Goal: Transaction & Acquisition: Obtain resource

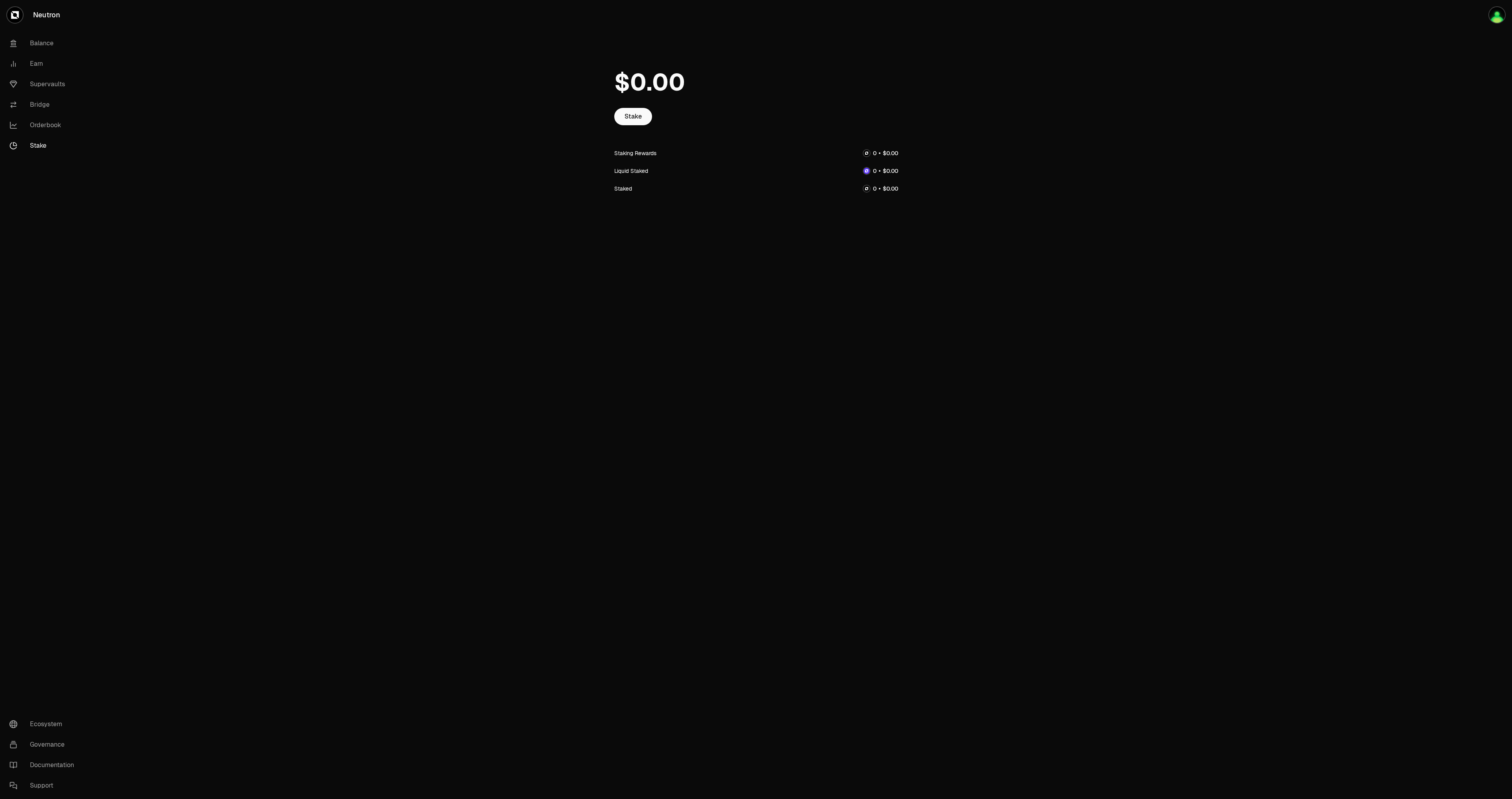
click at [630, 117] on link "Stake" at bounding box center [633, 117] width 38 height 18
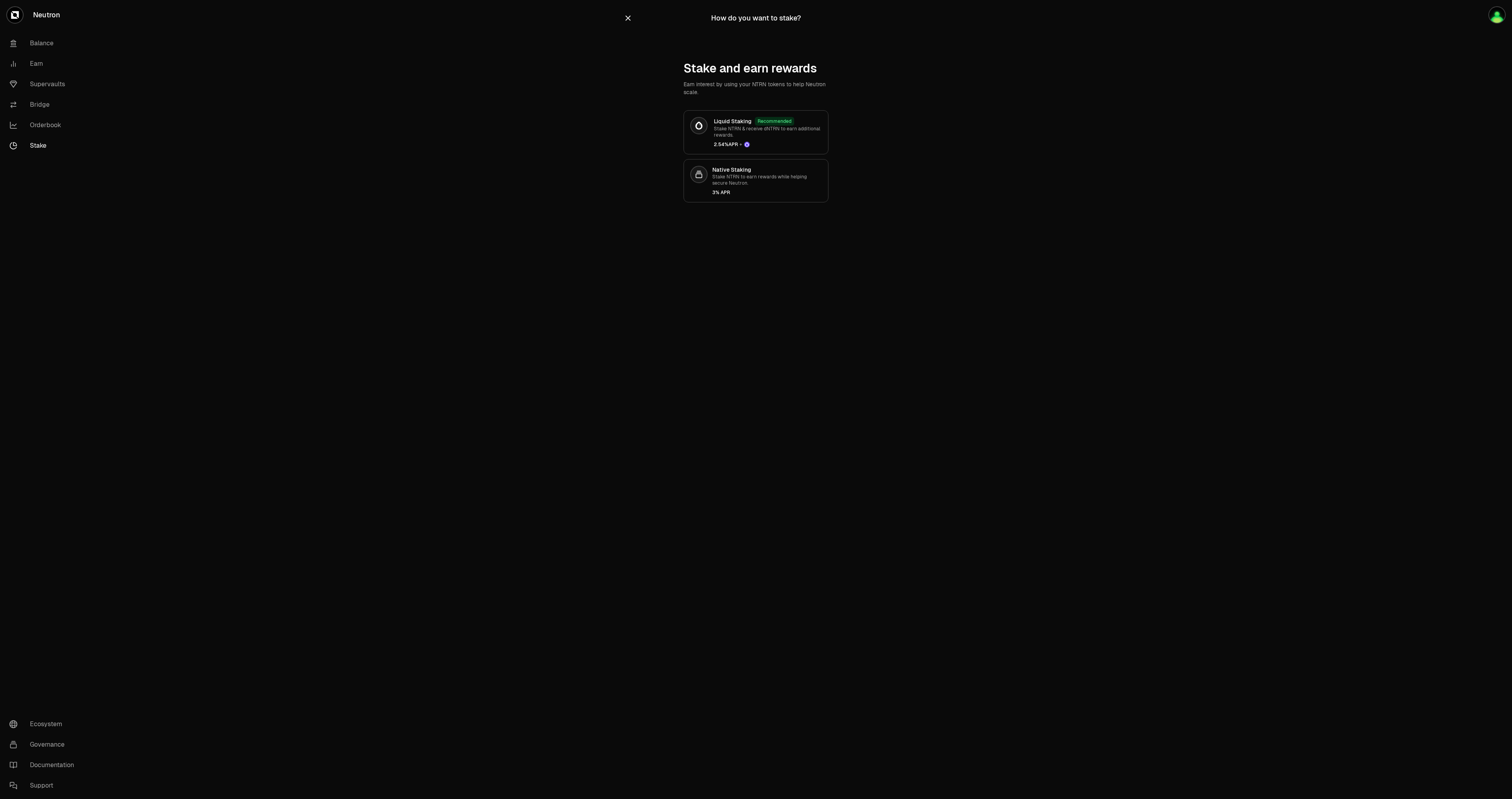
click at [812, 132] on p "Stake NTRN & receive dNTRN to earn additional rewards." at bounding box center [768, 132] width 108 height 12
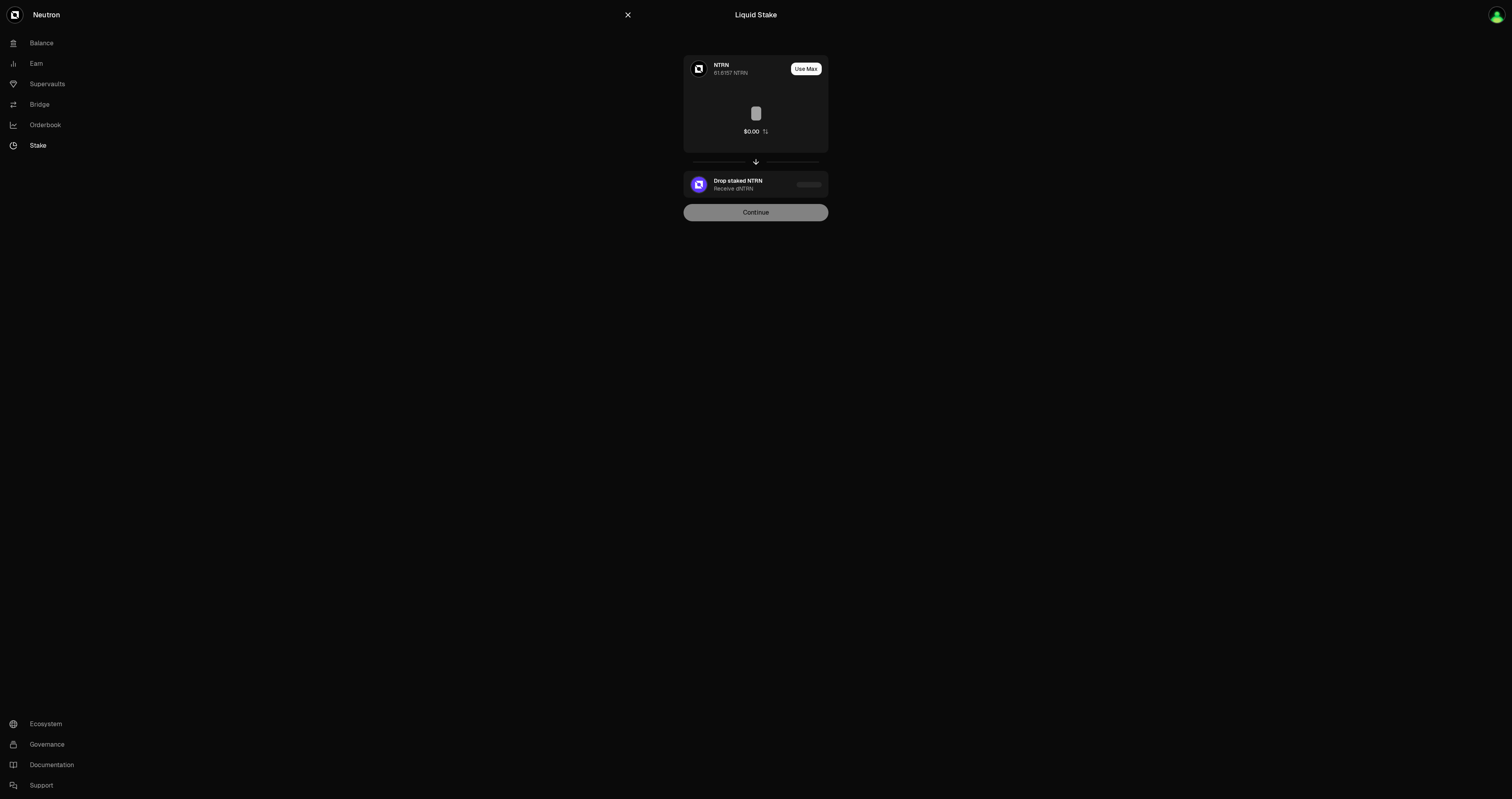
click at [717, 68] on div "NTRN" at bounding box center [721, 65] width 15 height 8
click at [718, 66] on div "NTRN" at bounding box center [721, 65] width 15 height 8
click at [700, 68] on img at bounding box center [698, 69] width 16 height 16
click at [721, 68] on div "NTRN" at bounding box center [721, 65] width 15 height 8
click at [741, 19] on div "Liquid Stake" at bounding box center [755, 15] width 42 height 11
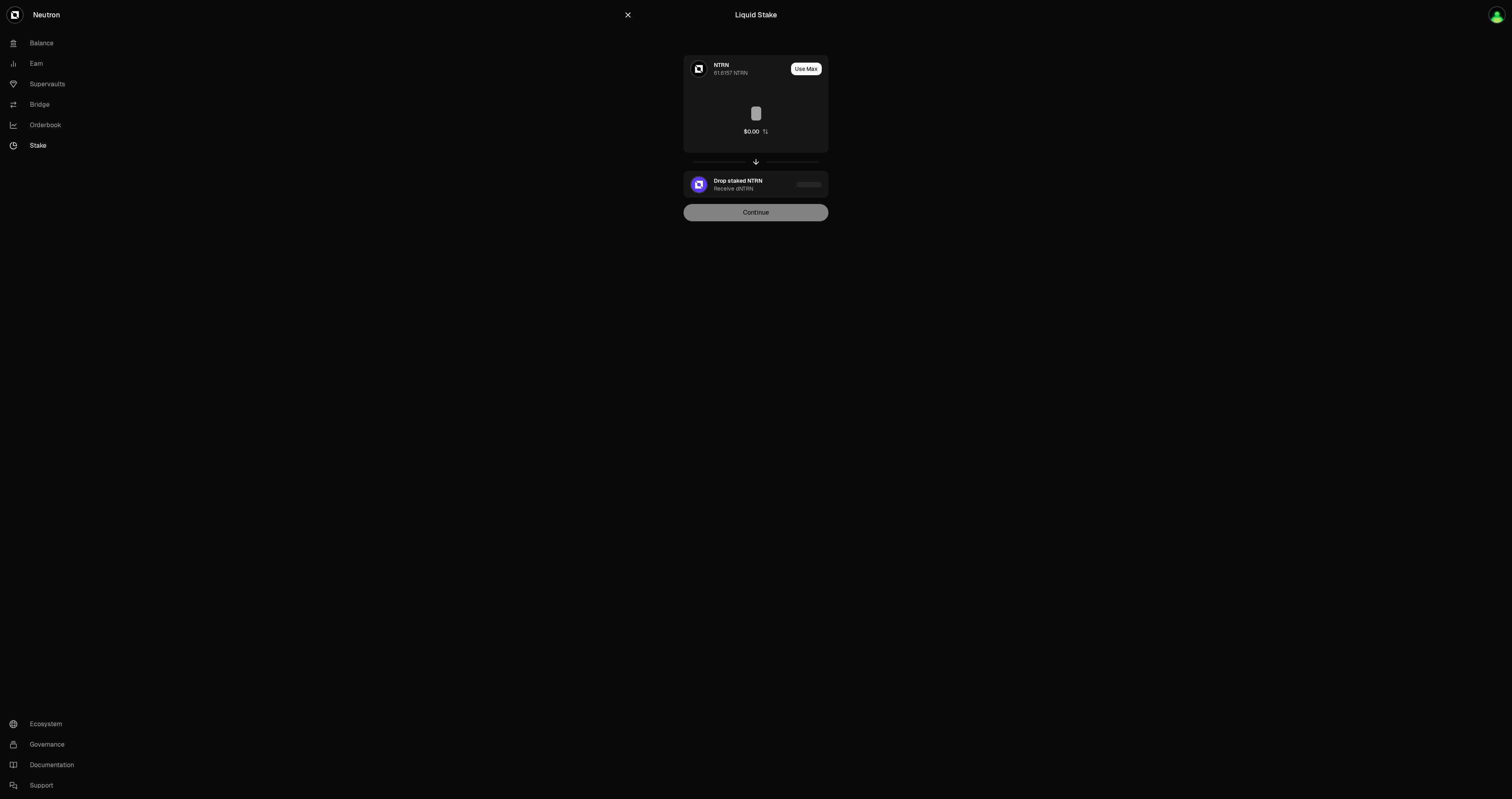
click at [723, 72] on div "61.6157 NTRN" at bounding box center [731, 72] width 34 height 8
click at [717, 65] on div "NTRN" at bounding box center [721, 65] width 15 height 8
click at [697, 70] on img at bounding box center [698, 69] width 16 height 16
click at [695, 64] on img at bounding box center [698, 69] width 16 height 16
click at [722, 63] on div "NTRN" at bounding box center [721, 65] width 15 height 8
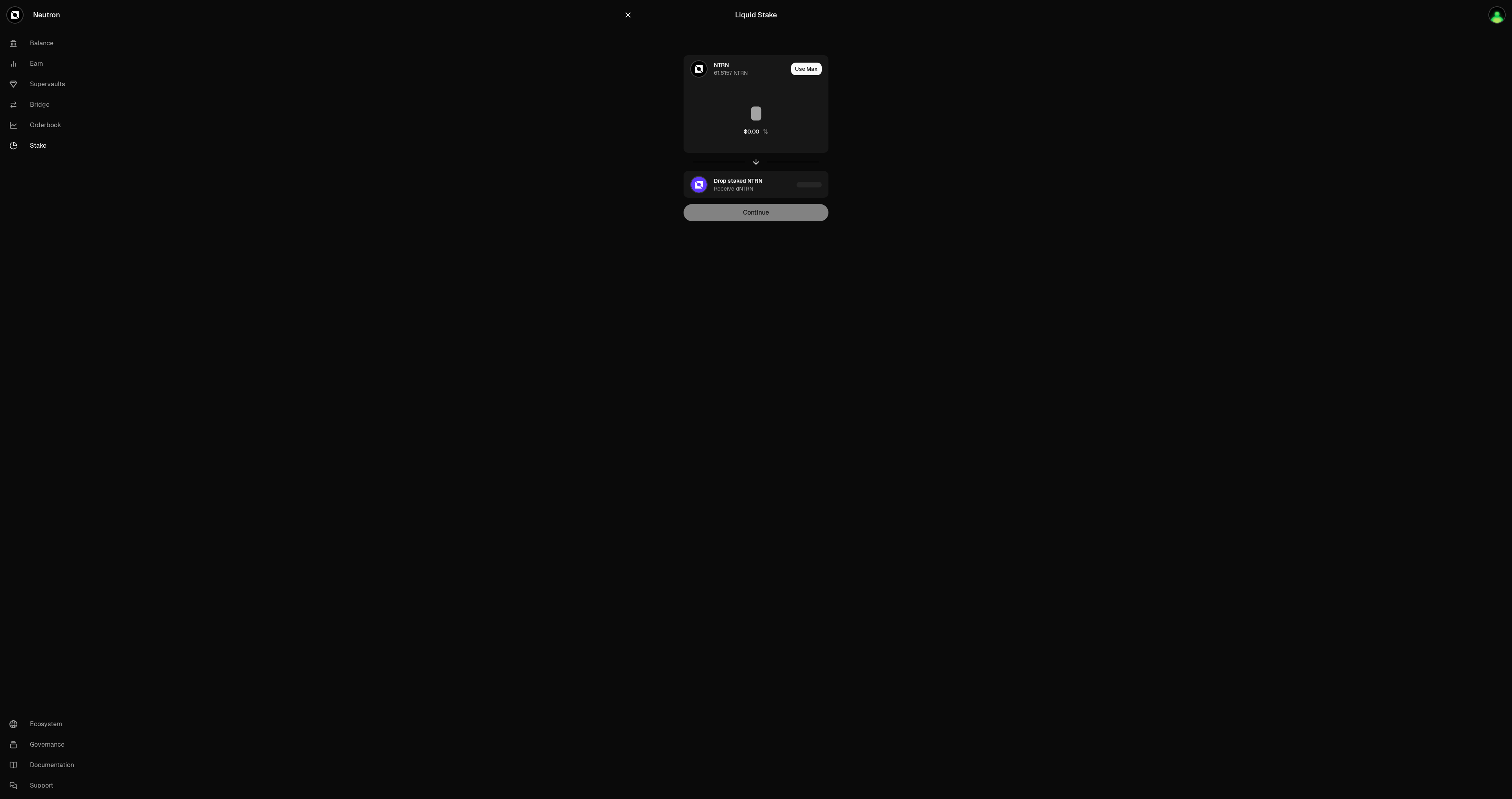
click at [629, 19] on button "button" at bounding box center [628, 15] width 9 height 11
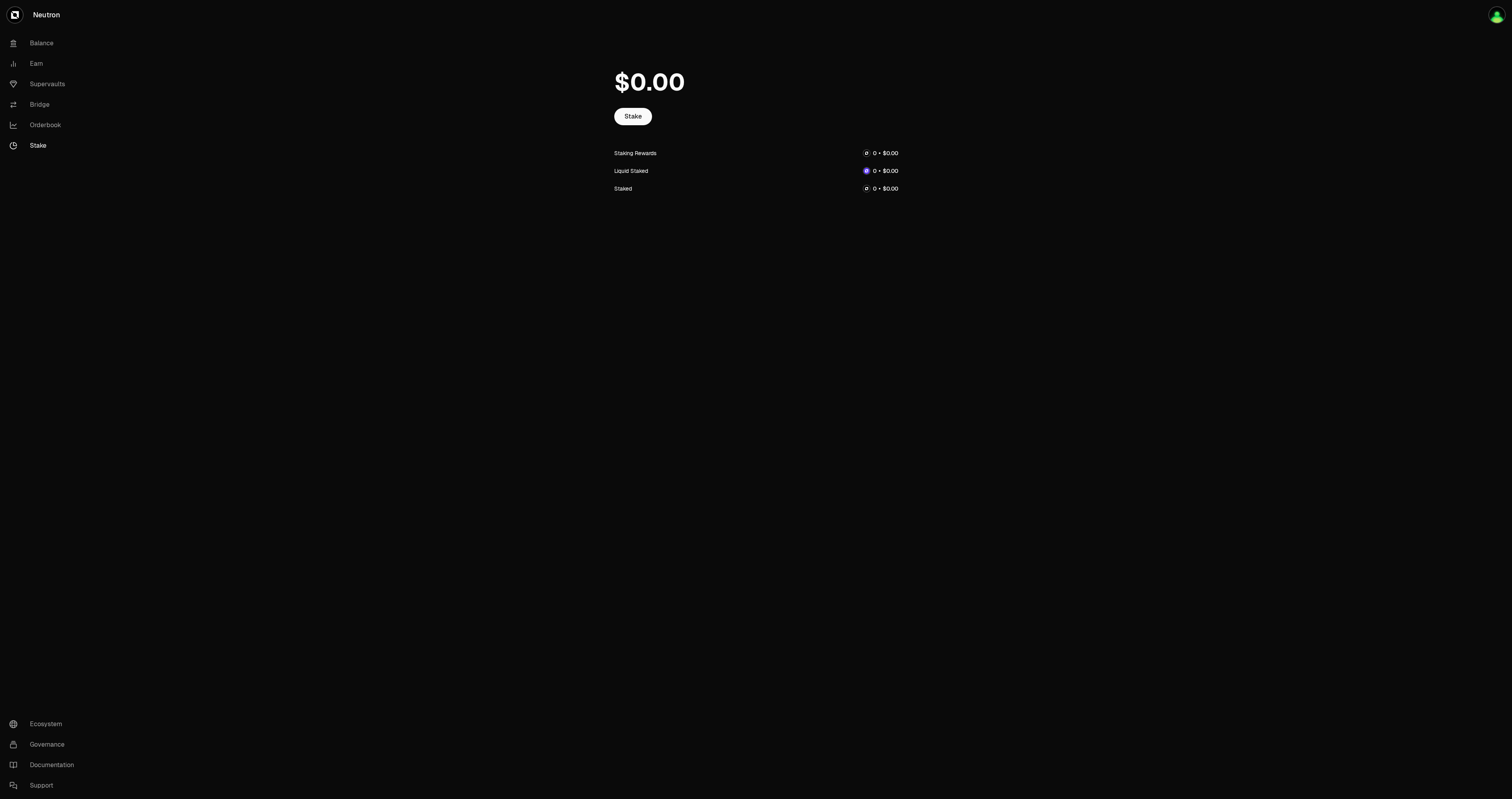
click at [612, 81] on div "Stake Staking Rewards Liquid Staked Staked" at bounding box center [756, 140] width 303 height 178
click at [635, 83] on span "0" at bounding box center [638, 82] width 16 height 29
click at [1497, 17] on img "button" at bounding box center [1497, 15] width 16 height 16
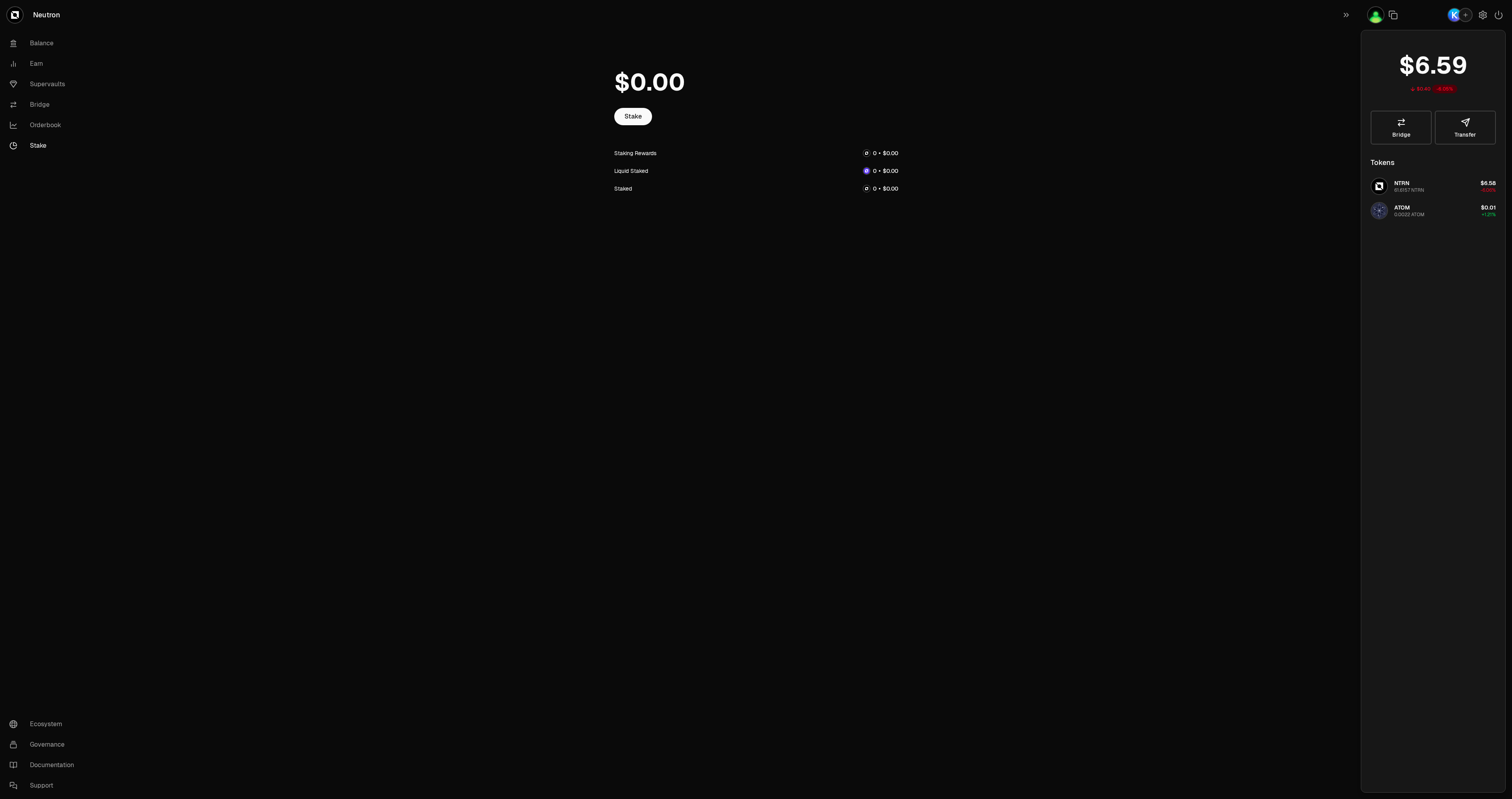
click at [1483, 19] on icon "button" at bounding box center [1483, 15] width 7 height 8
click at [1483, 16] on icon "button" at bounding box center [1483, 15] width 3 height 3
click at [1412, 56] on div "Staking" at bounding box center [1408, 55] width 21 height 8
click at [1453, 15] on img "button" at bounding box center [1454, 15] width 12 height 12
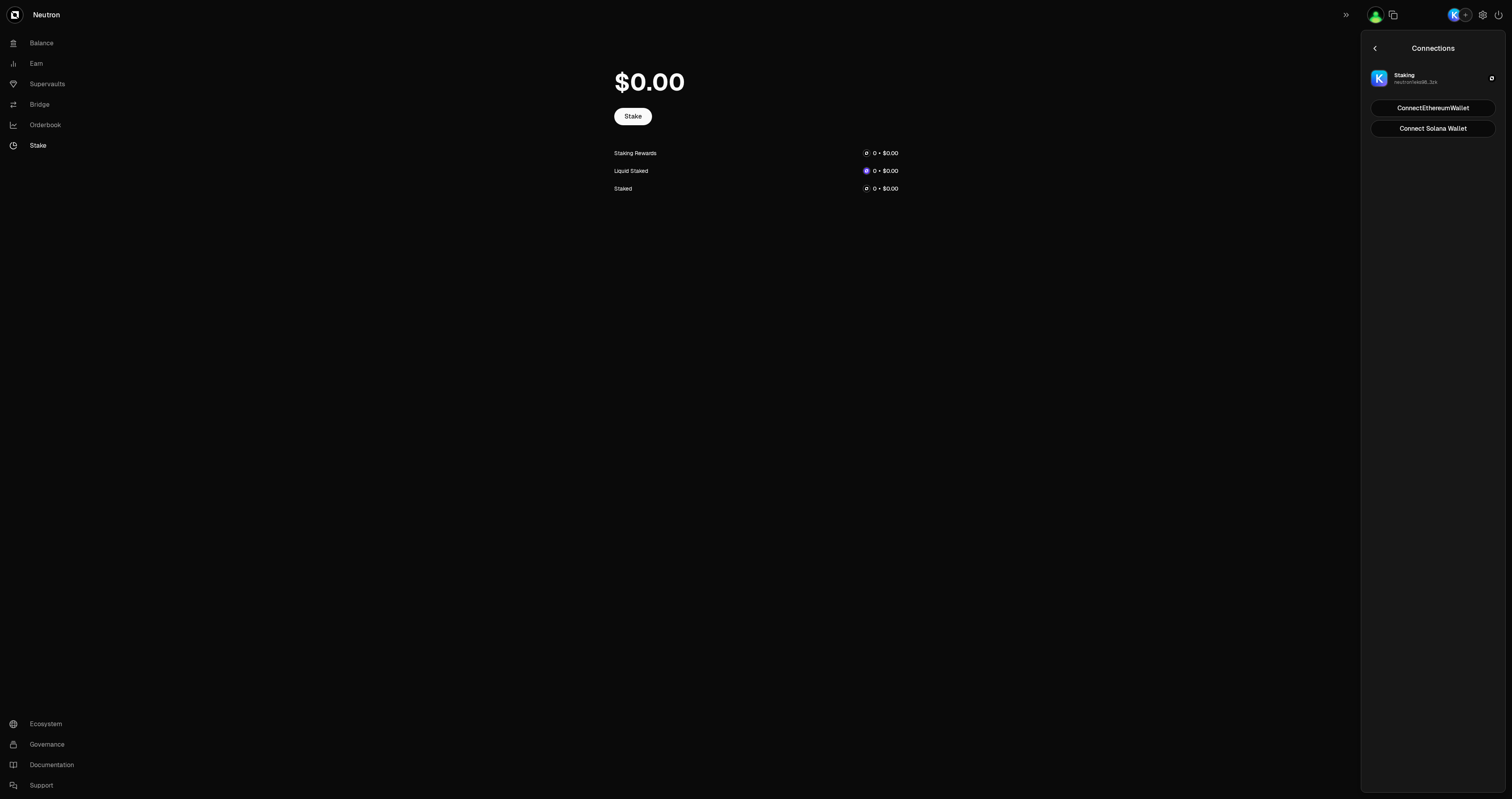
click at [1408, 81] on div "neutron1eks98...3zk" at bounding box center [1416, 82] width 43 height 6
click at [1450, 15] on img "button" at bounding box center [1454, 15] width 12 height 12
click at [1347, 19] on icon "button" at bounding box center [1346, 15] width 9 height 9
